Goal: Browse casually: Explore the website without a specific task or goal

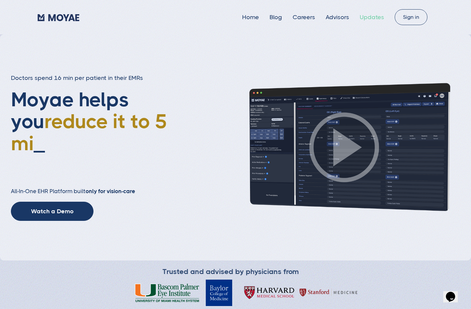
type input "Subscribe"
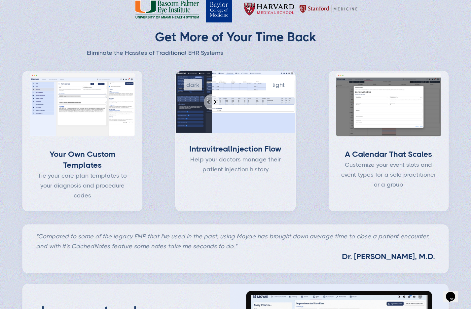
scroll to position [284, 0]
click at [234, 100] on input "Percent of revealed content" at bounding box center [235, 102] width 120 height 62
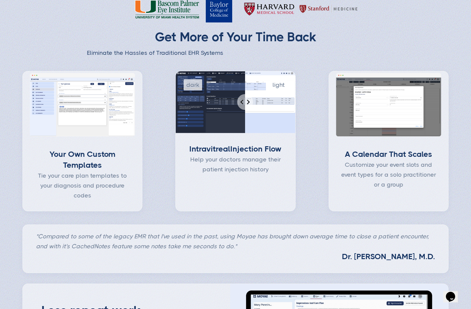
click at [244, 103] on input "Percent of revealed content" at bounding box center [235, 102] width 120 height 62
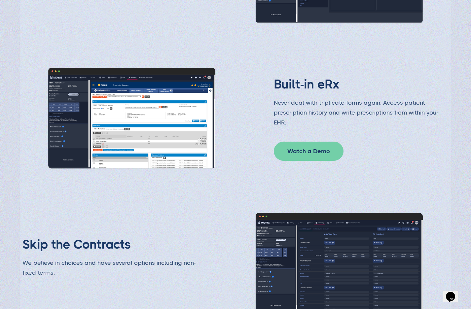
scroll to position [1068, 0]
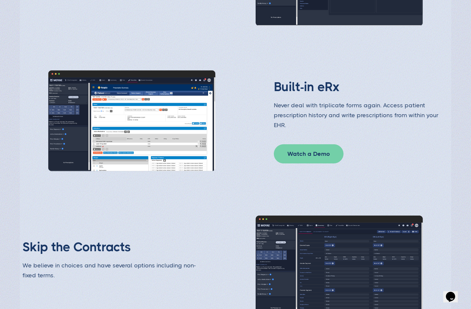
click at [315, 149] on link "Watch a Demo" at bounding box center [309, 153] width 70 height 19
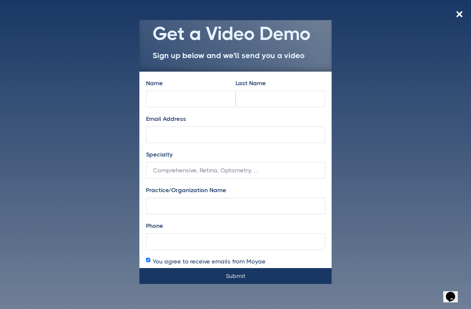
click at [457, 15] on img at bounding box center [459, 14] width 6 height 6
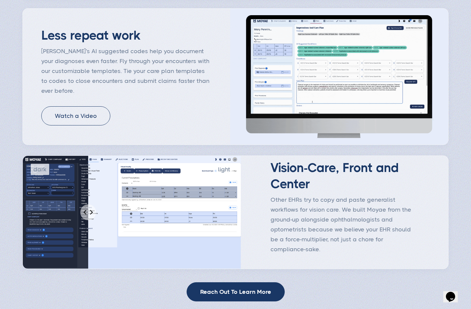
scroll to position [557, 0]
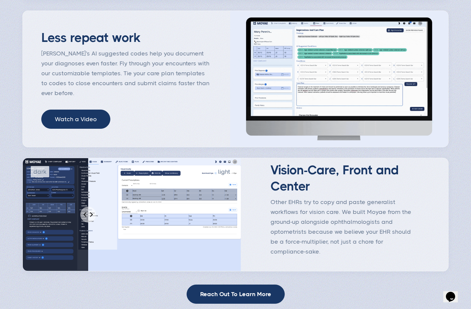
click at [89, 117] on link "Watch a Video" at bounding box center [75, 119] width 69 height 19
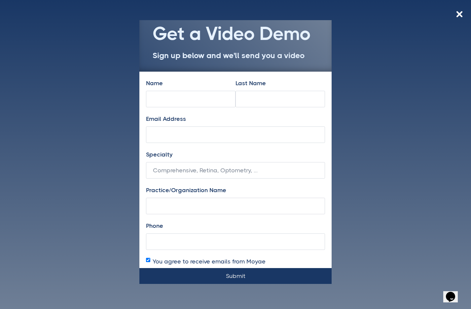
drag, startPoint x: 459, startPoint y: 16, endPoint x: 439, endPoint y: 17, distance: 20.2
click at [459, 16] on img at bounding box center [459, 14] width 6 height 6
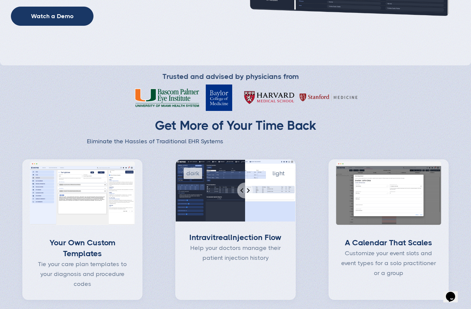
scroll to position [195, 0]
type input "62"
click at [249, 189] on input "Percent of revealed content" at bounding box center [235, 191] width 120 height 62
click at [246, 190] on input "Percent of revealed content" at bounding box center [235, 191] width 120 height 62
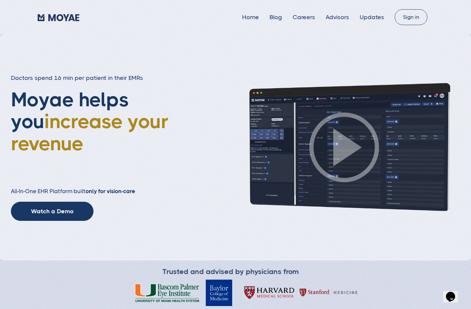
scroll to position [0, 0]
click at [256, 17] on link "Home" at bounding box center [250, 17] width 17 height 7
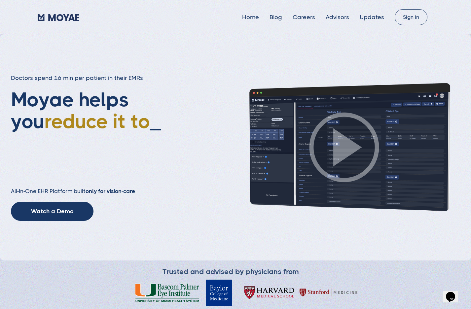
type input "Subscribe"
